Goal: Task Accomplishment & Management: Use online tool/utility

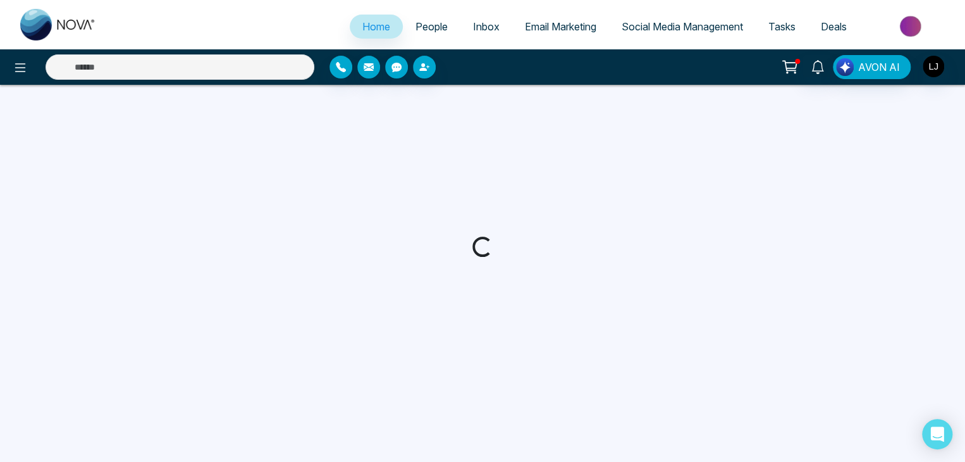
select select "*"
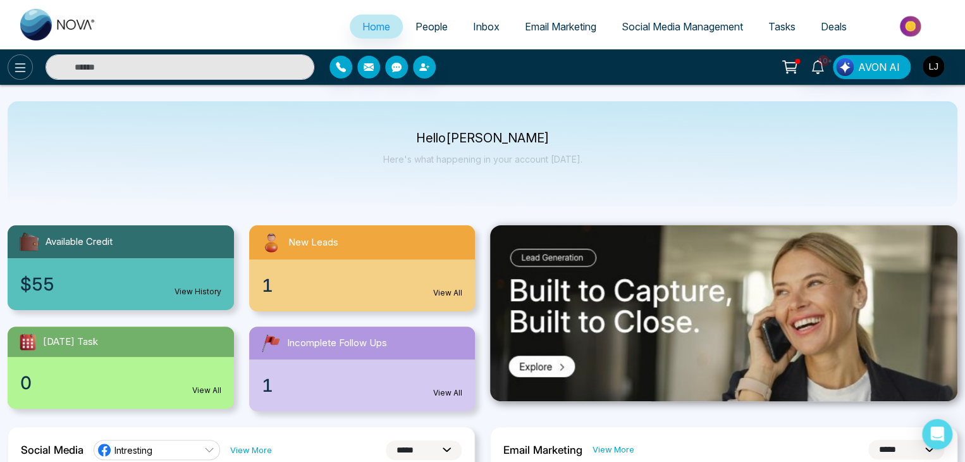
click at [16, 62] on icon at bounding box center [20, 67] width 15 height 15
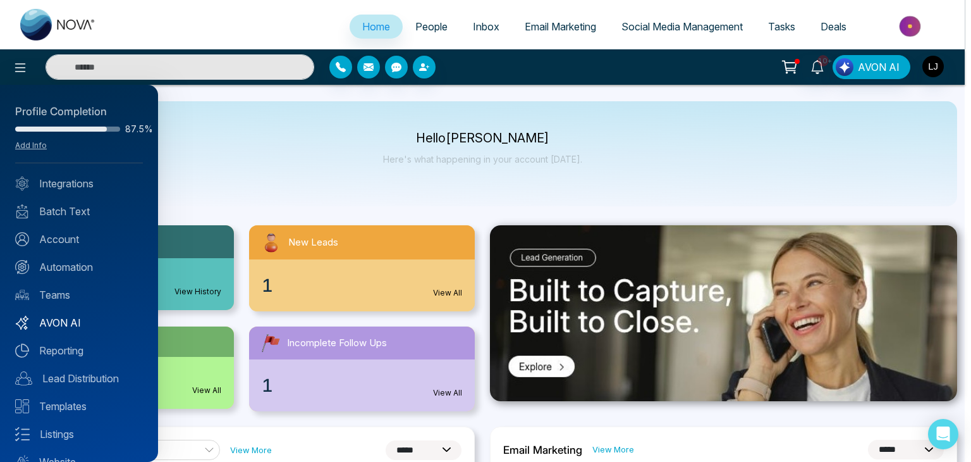
click at [73, 321] on link "AVON AI" at bounding box center [79, 322] width 128 height 15
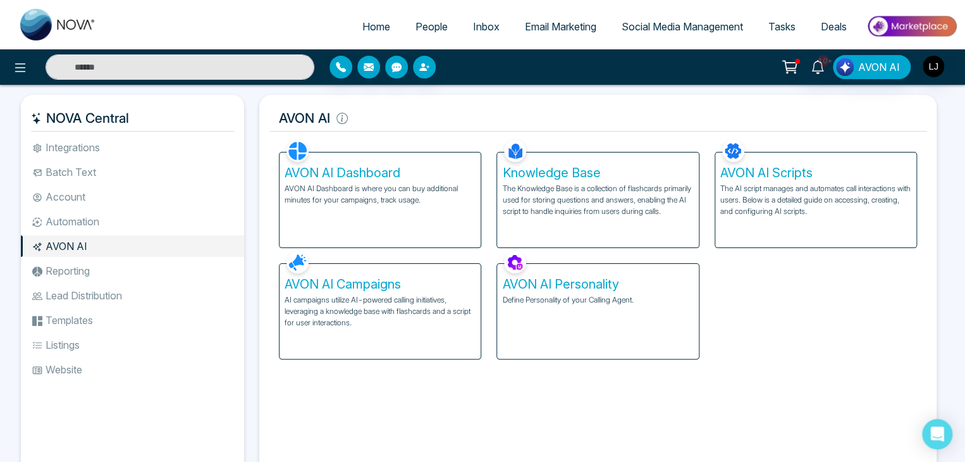
click at [403, 289] on h5 "AVON AI Campaigns" at bounding box center [380, 283] width 191 height 15
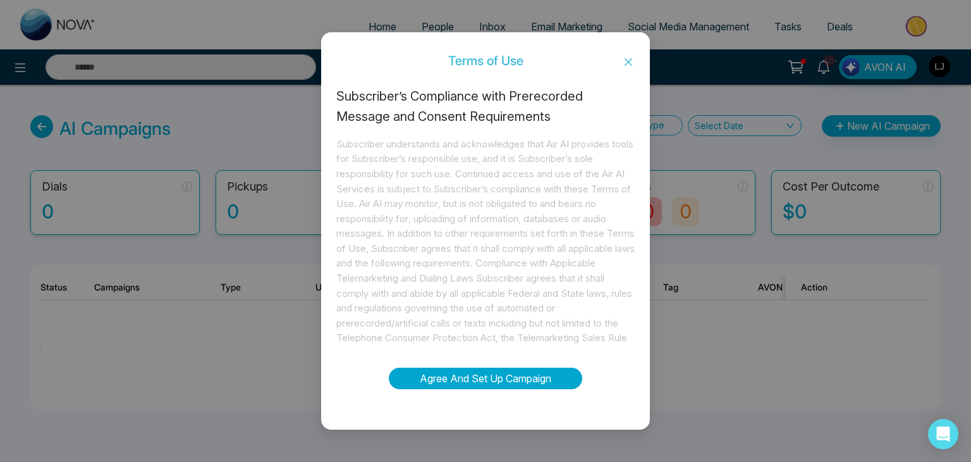
click at [527, 374] on button "Agree And Set Up Campaign" at bounding box center [485, 377] width 193 height 21
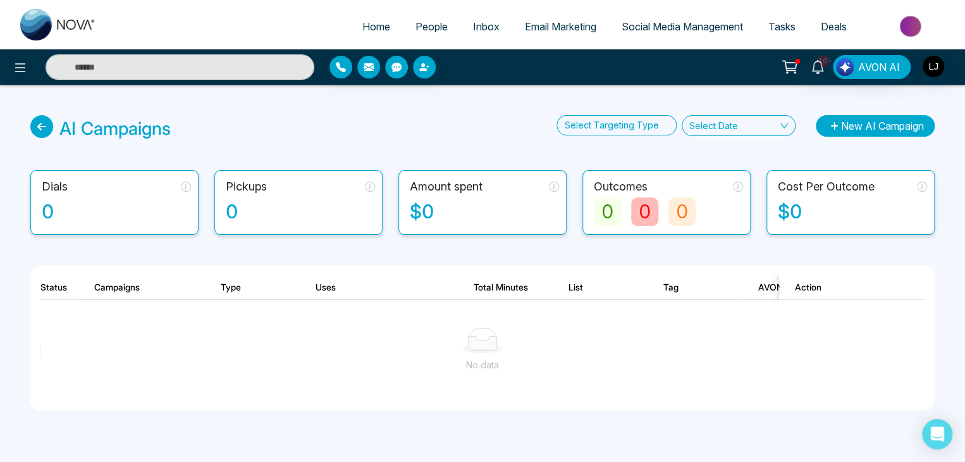
click at [854, 135] on button "New AI Campaign" at bounding box center [875, 125] width 119 height 21
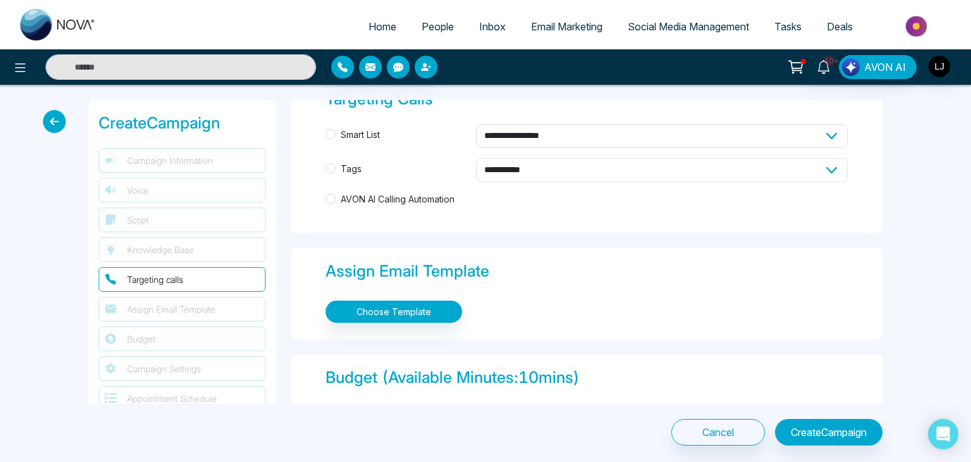
scroll to position [730, 0]
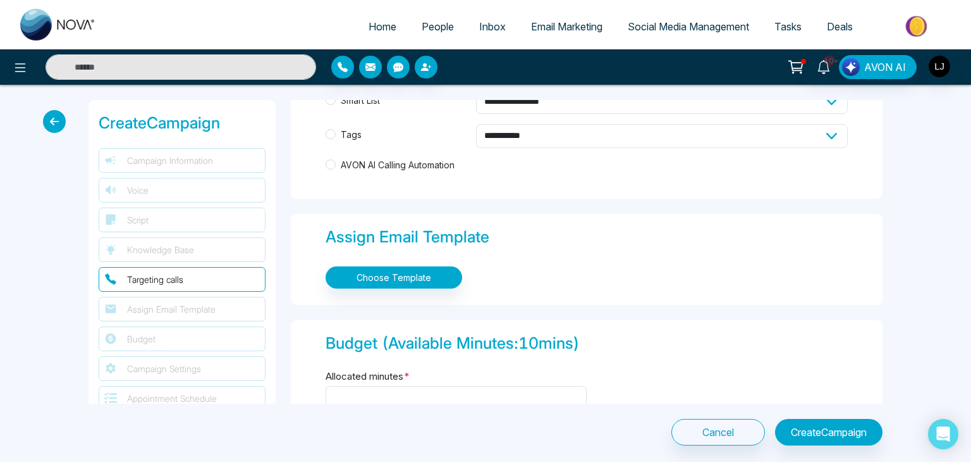
click at [424, 285] on div "Choose Template" at bounding box center [587, 277] width 522 height 32
click at [435, 281] on button "Choose Template" at bounding box center [394, 277] width 137 height 22
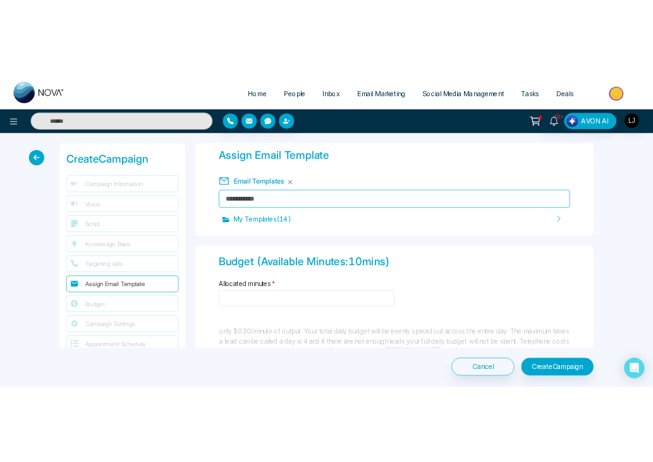
scroll to position [851, 0]
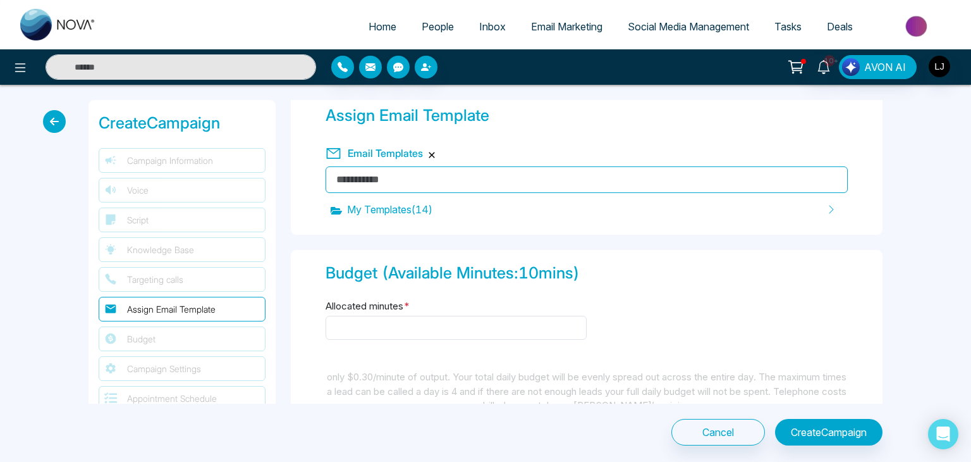
click at [431, 151] on button "button" at bounding box center [432, 155] width 8 height 8
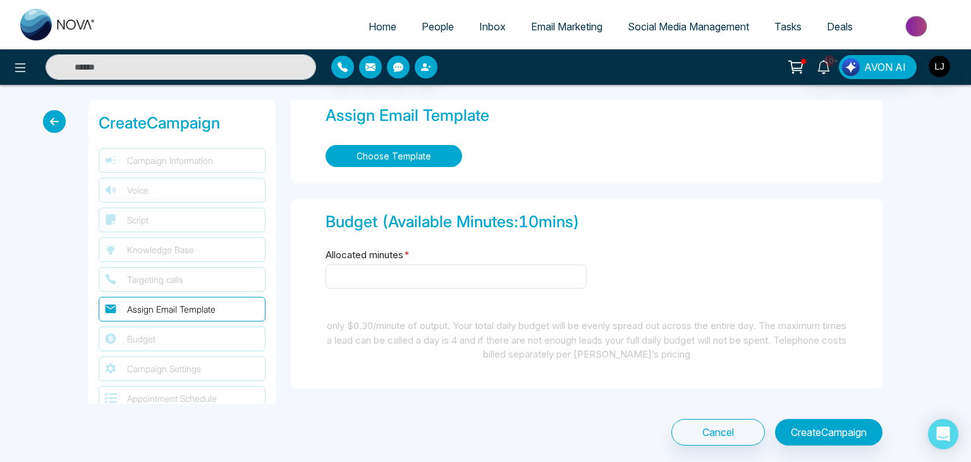
click at [431, 150] on button "Choose Template" at bounding box center [394, 156] width 137 height 22
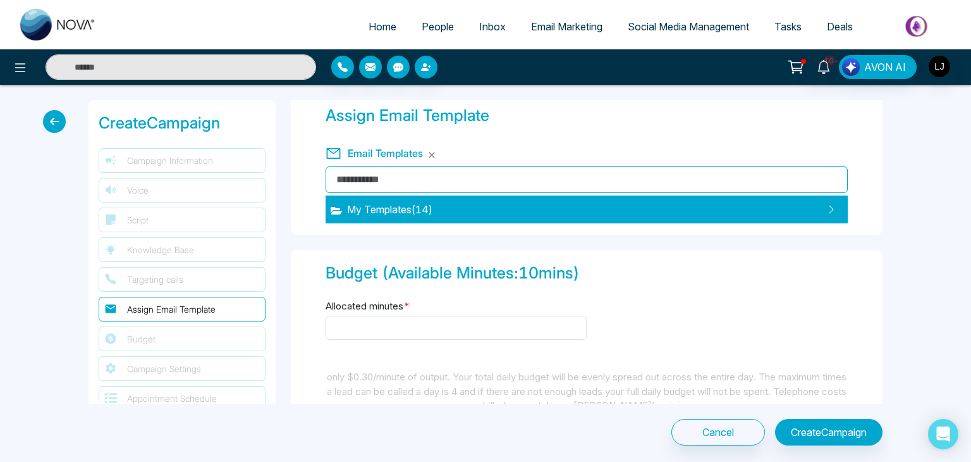
click at [384, 211] on span "My Templates ( 14 )" at bounding box center [382, 209] width 102 height 15
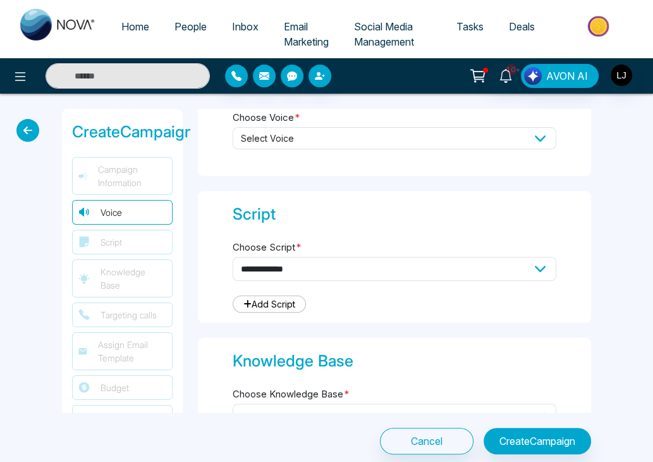
scroll to position [297, 0]
